Goal: Navigation & Orientation: Find specific page/section

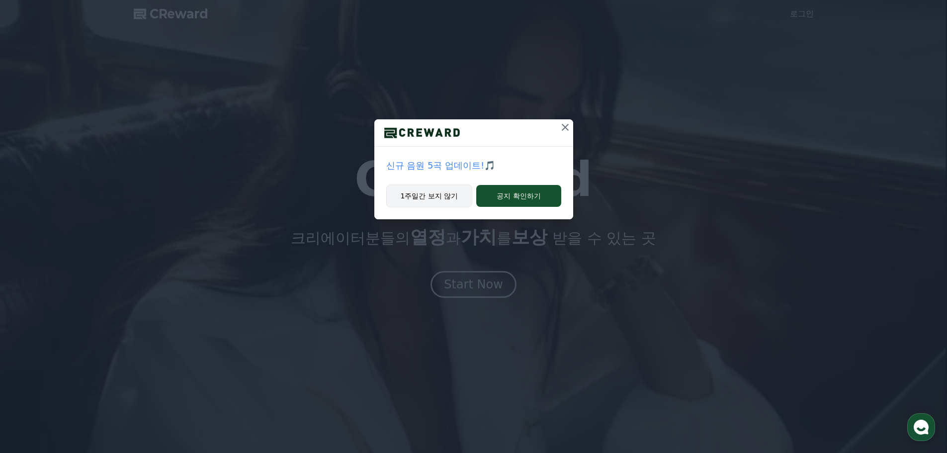
click at [459, 202] on button "1주일간 보지 않기" at bounding box center [429, 195] width 86 height 23
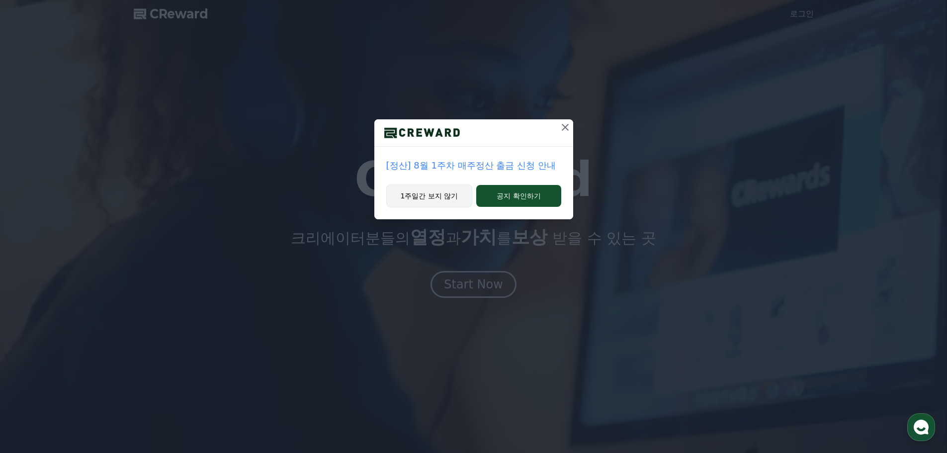
click at [459, 202] on button "1주일간 보지 않기" at bounding box center [429, 195] width 86 height 23
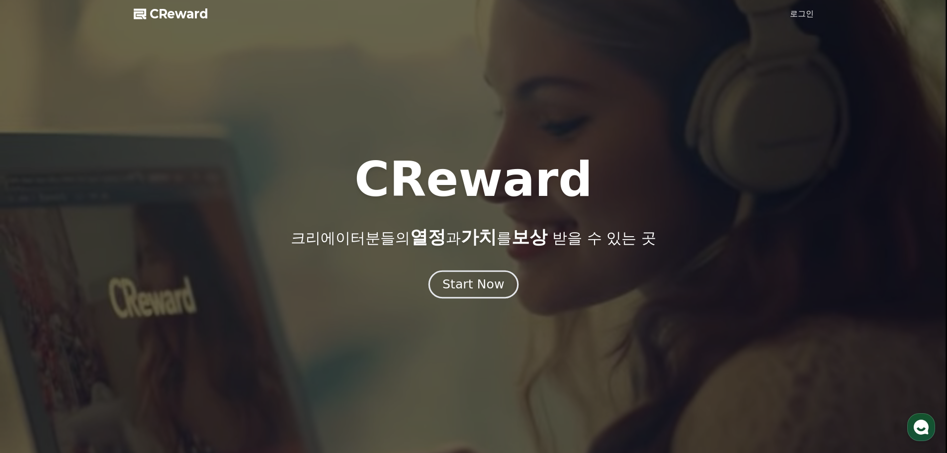
click at [497, 291] on div "Start Now" at bounding box center [473, 284] width 62 height 17
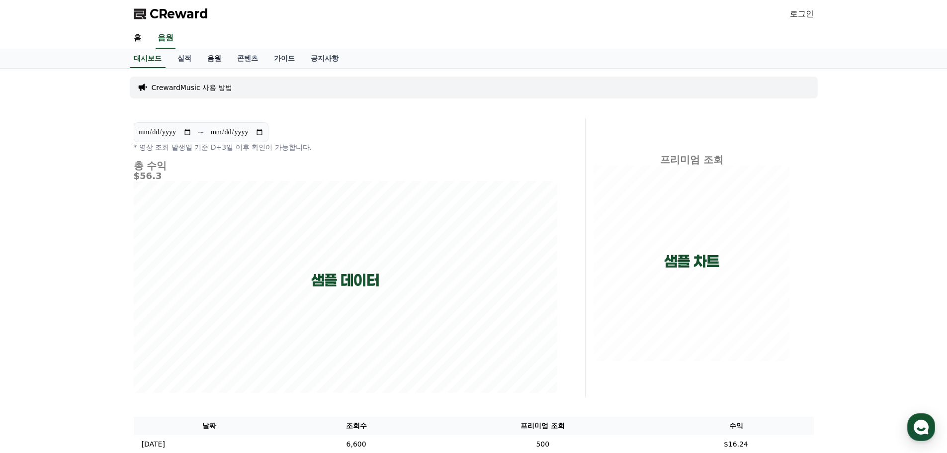
click at [218, 59] on link "음원" at bounding box center [214, 58] width 30 height 19
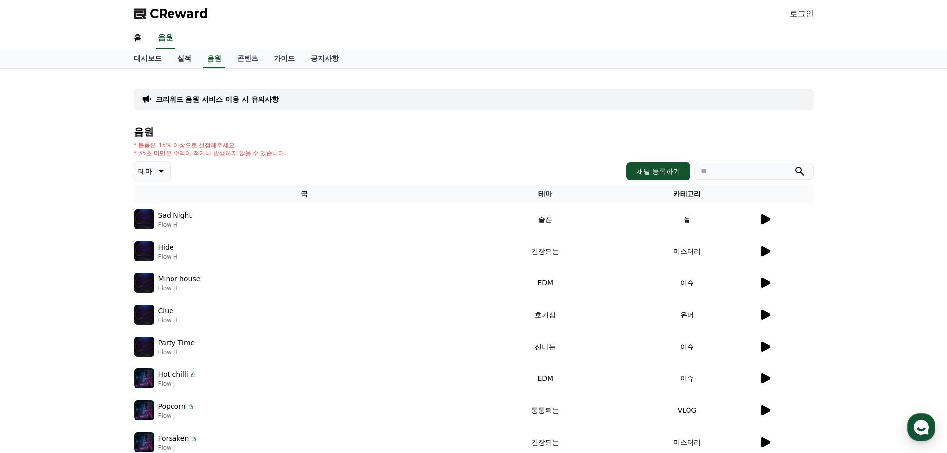
click at [185, 56] on link "실적" at bounding box center [184, 58] width 30 height 19
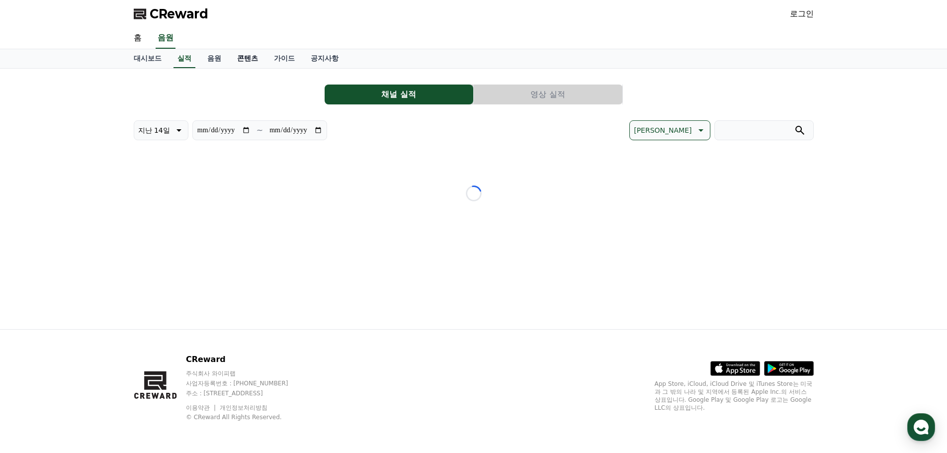
click at [246, 56] on link "콘텐츠" at bounding box center [247, 58] width 37 height 19
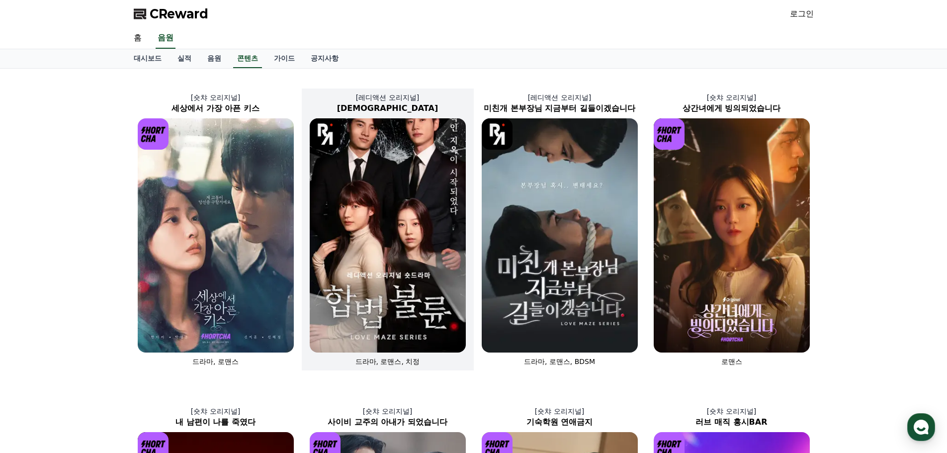
click at [396, 155] on img at bounding box center [388, 235] width 156 height 234
